Goal: Task Accomplishment & Management: Use online tool/utility

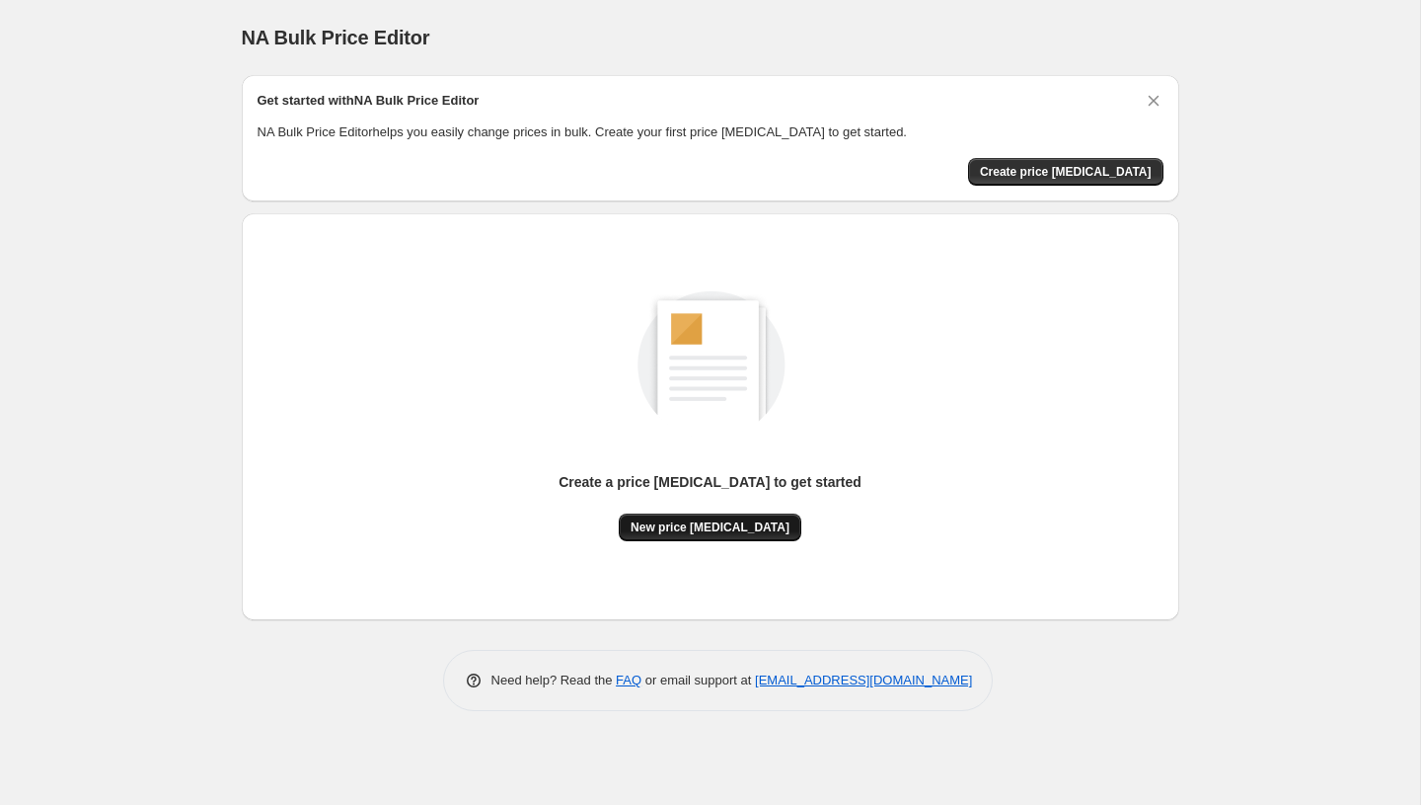
click at [732, 535] on button "New price [MEDICAL_DATA]" at bounding box center [710, 527] width 183 height 28
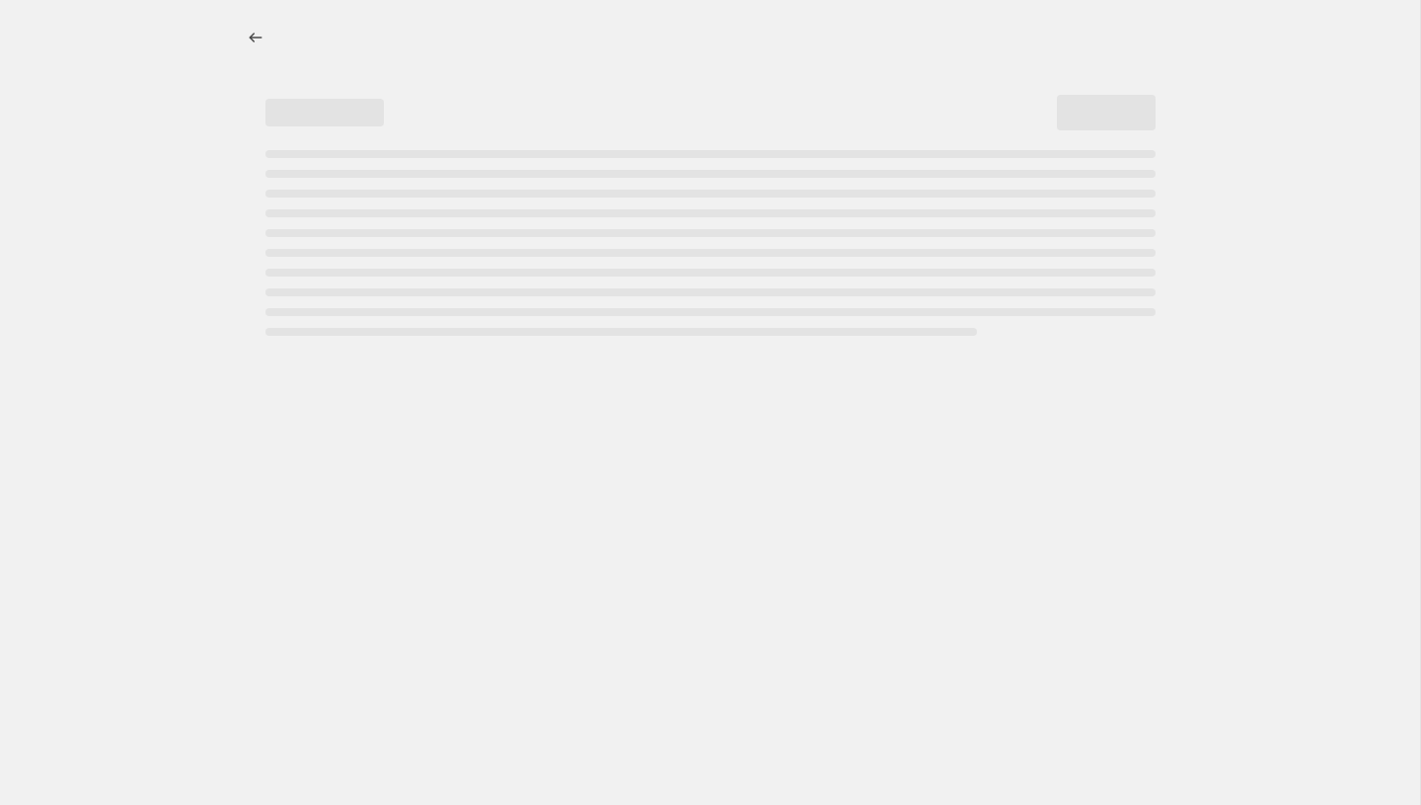
select select "percentage"
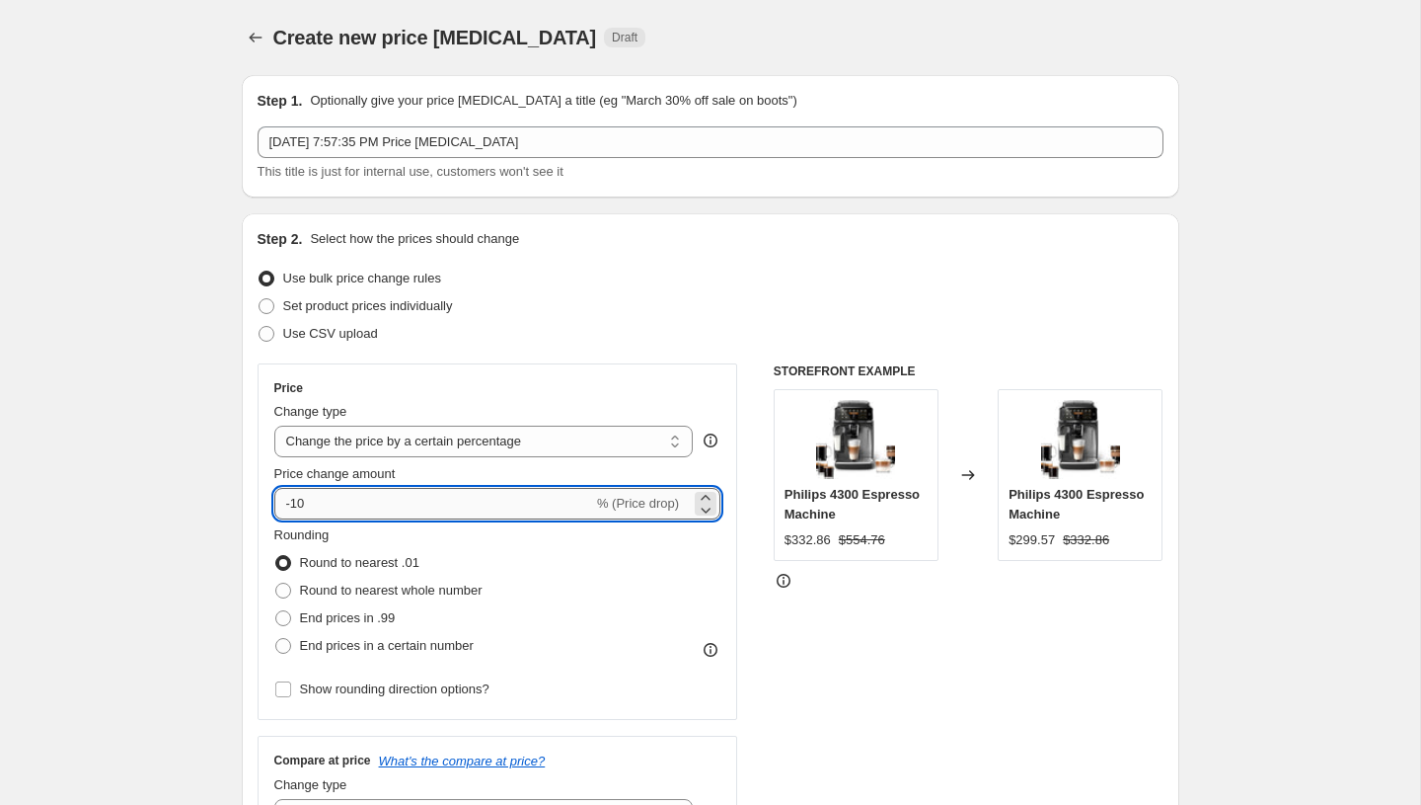
click at [380, 510] on input "-10" at bounding box center [433, 504] width 319 height 32
type input "-1"
type input "-4"
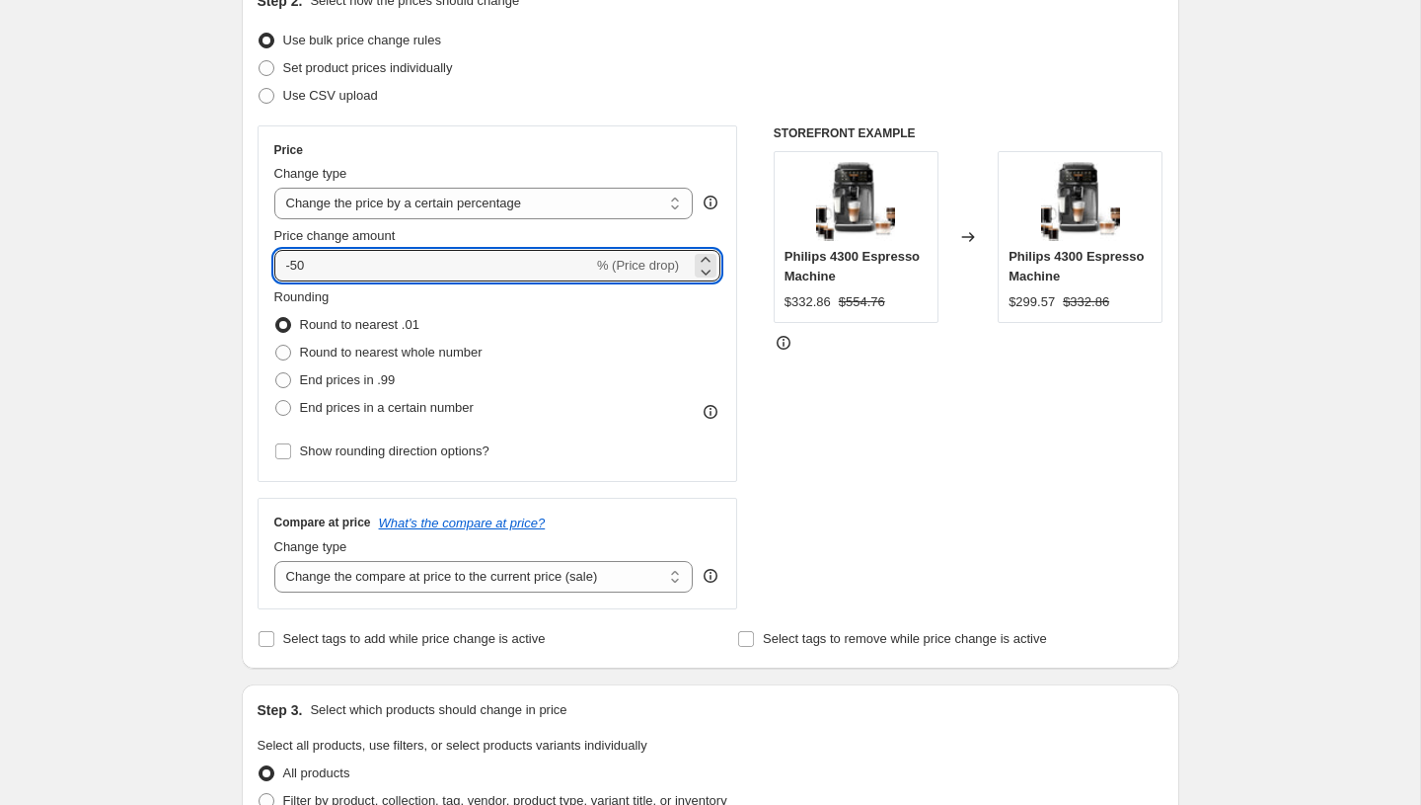
scroll to position [1193, 0]
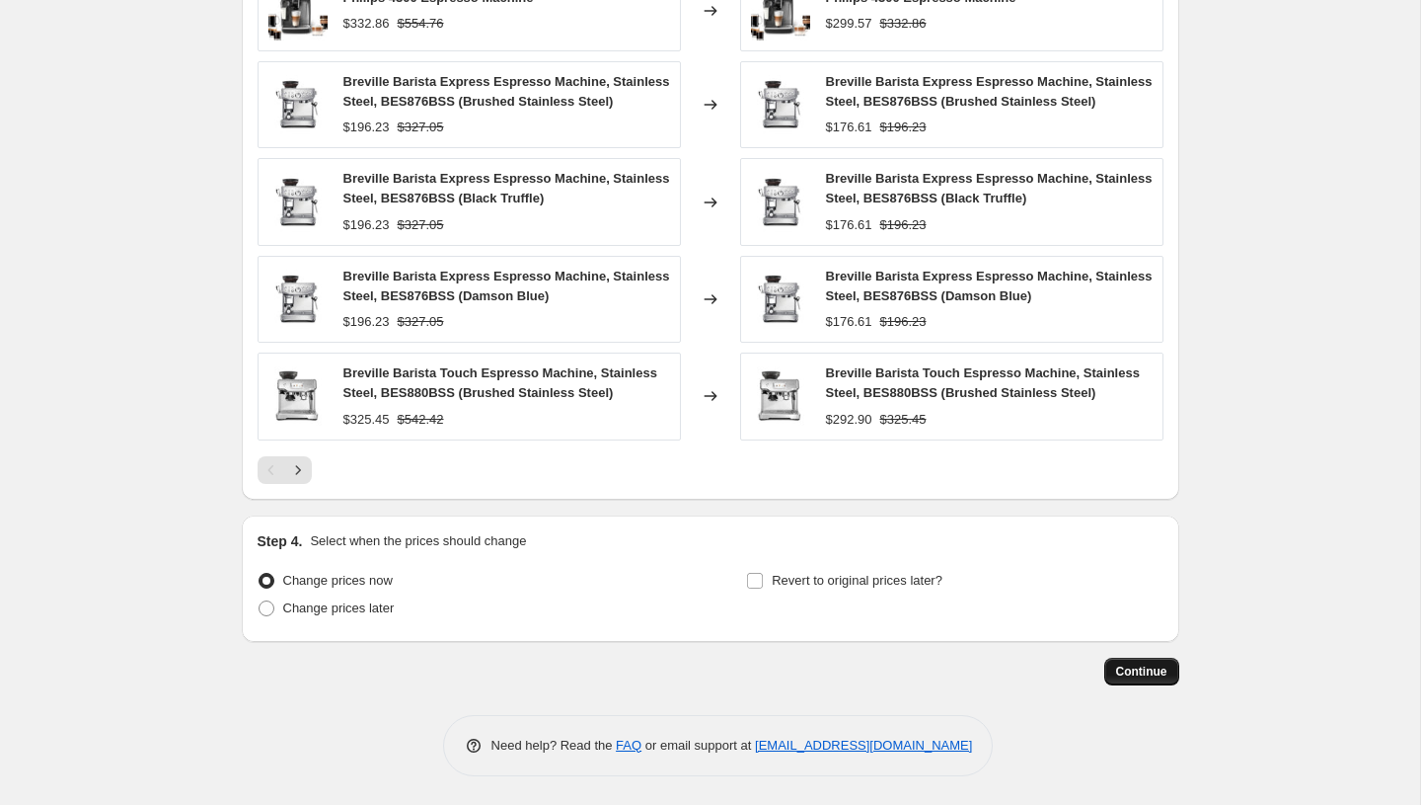
type input "-50"
click at [1139, 671] on span "Continue" at bounding box center [1141, 671] width 51 height 16
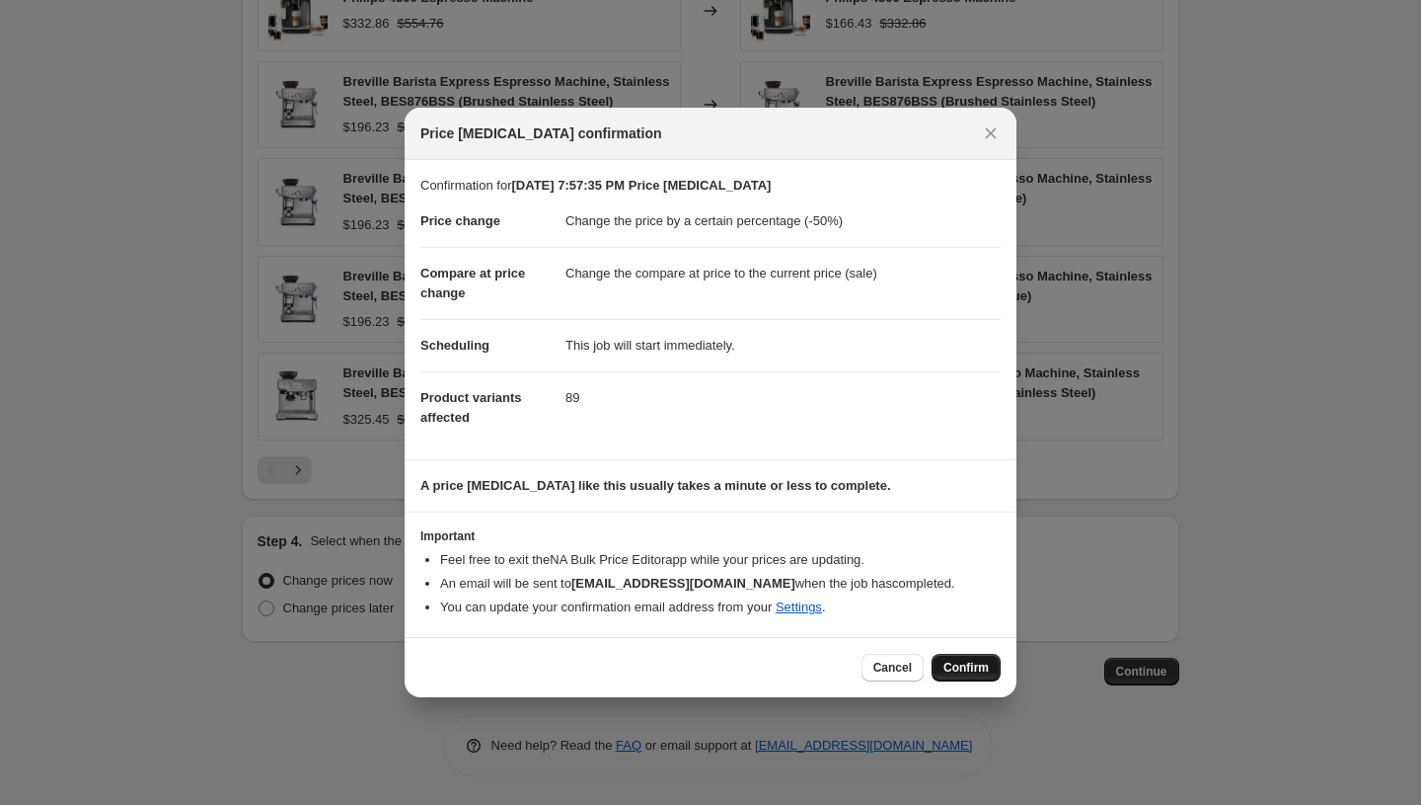
click at [967, 661] on span "Confirm" at bounding box center [966, 667] width 45 height 16
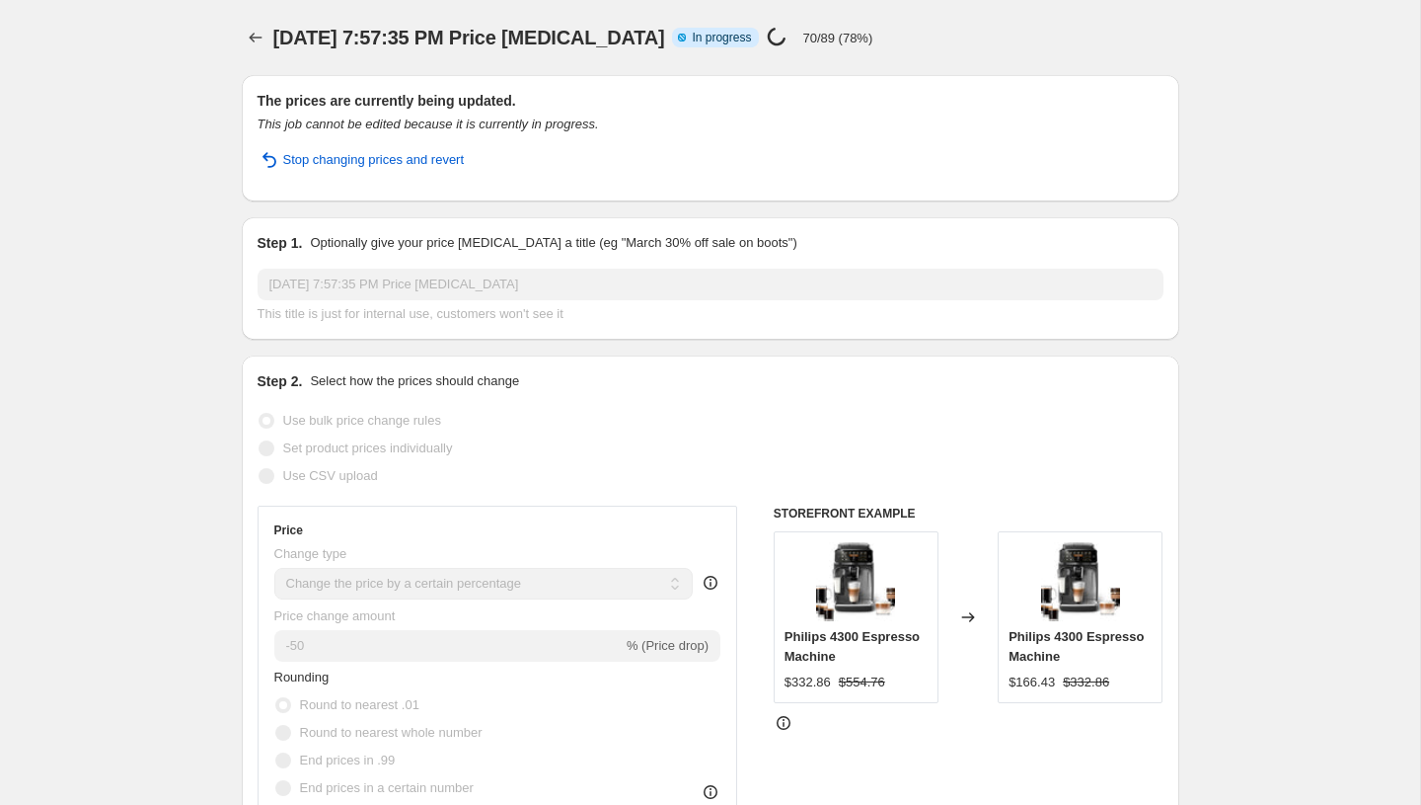
select select "percentage"
